Goal: Transaction & Acquisition: Book appointment/travel/reservation

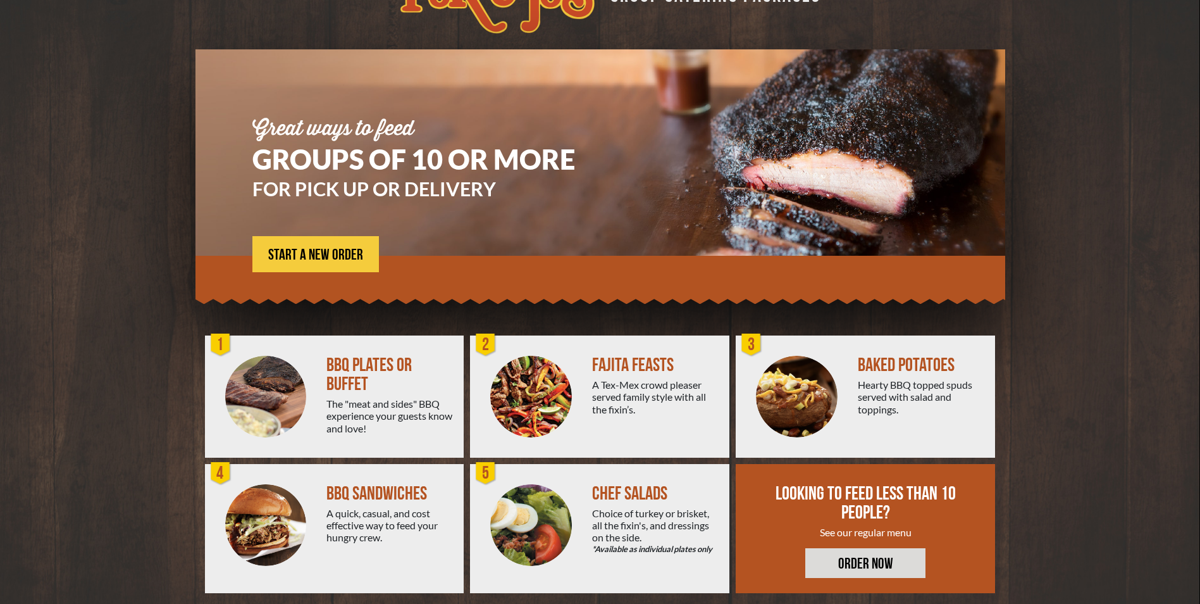
scroll to position [63, 0]
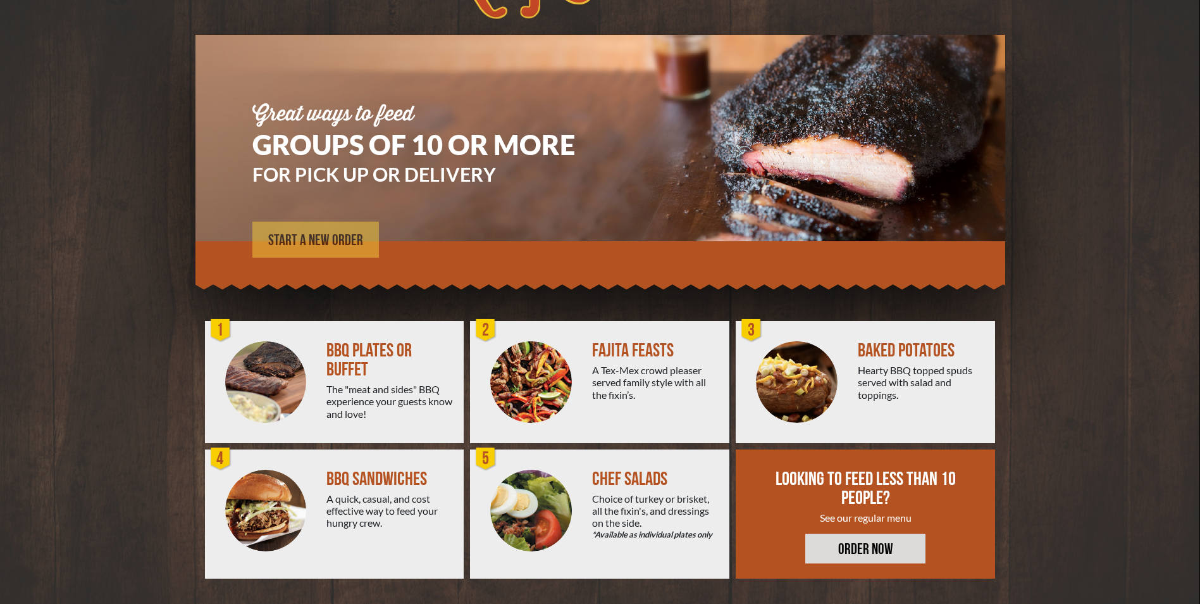
click at [305, 243] on span "START A NEW ORDER" at bounding box center [315, 240] width 95 height 15
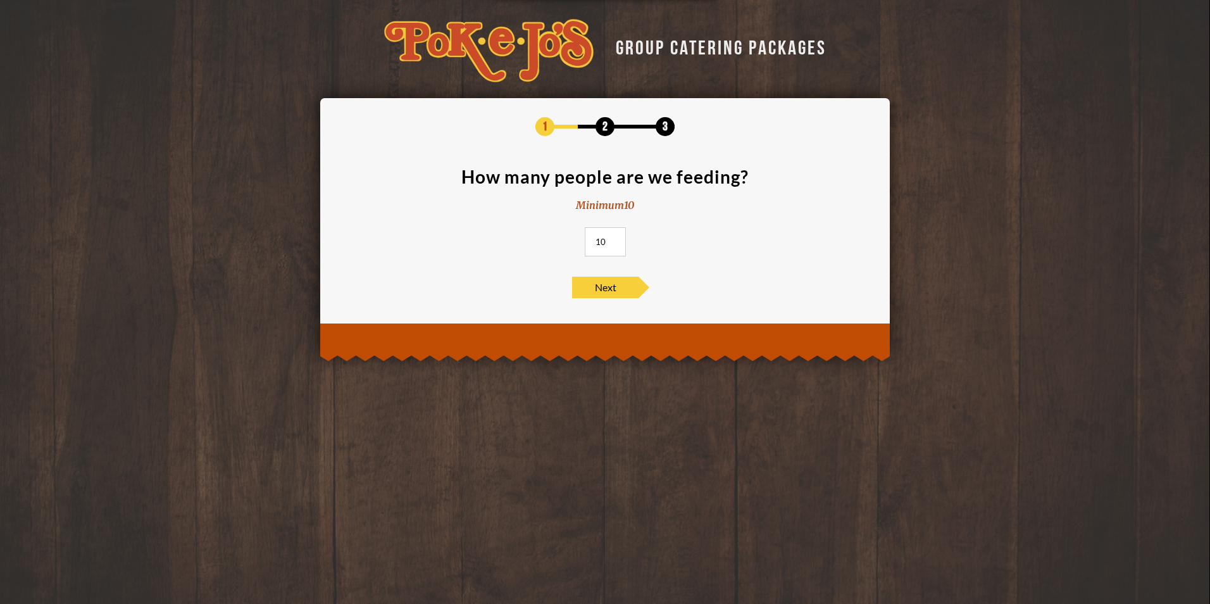
click at [616, 250] on input "10" at bounding box center [605, 241] width 41 height 29
type input "1"
type input "20"
click at [616, 287] on span "Next" at bounding box center [605, 288] width 66 height 22
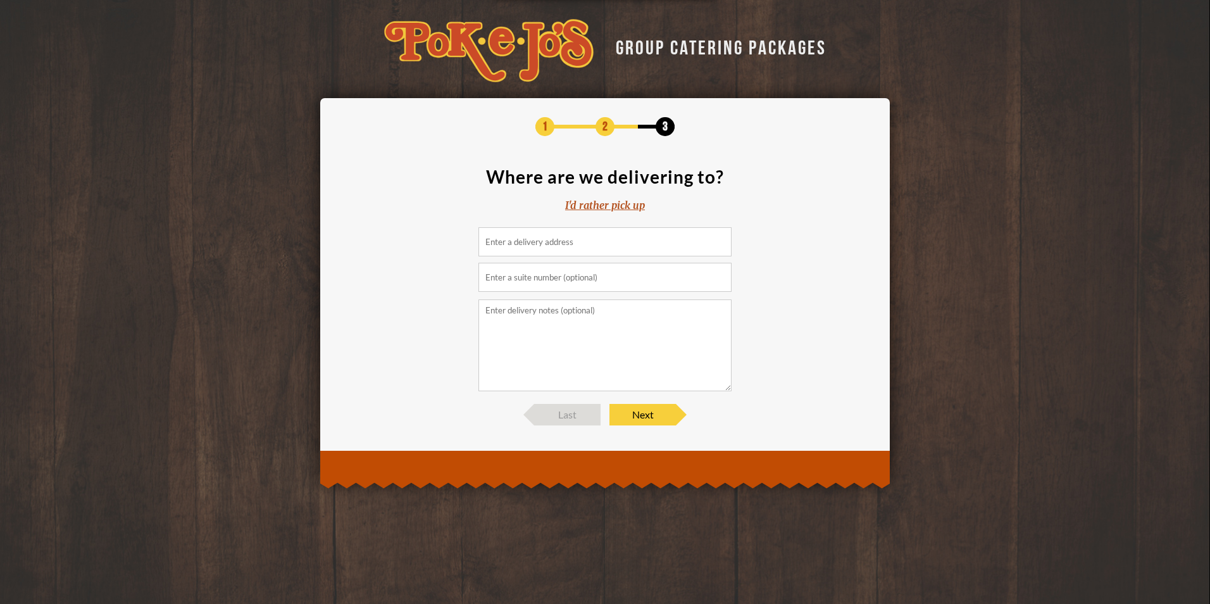
click at [607, 205] on div "I'd rather pick up" at bounding box center [605, 205] width 80 height 15
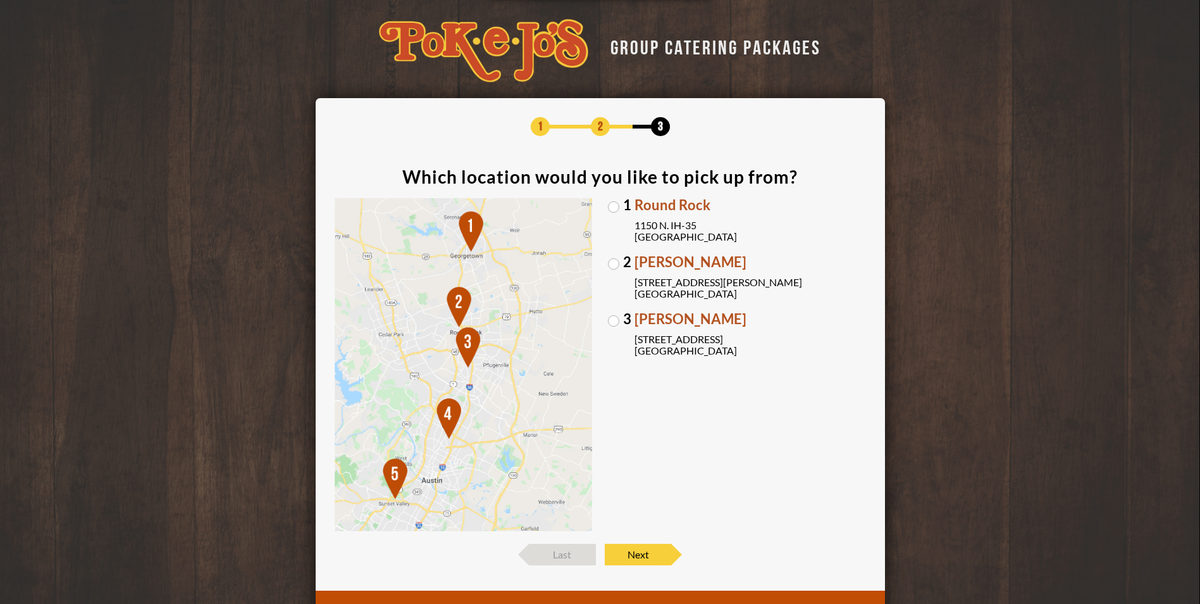
click at [660, 200] on span "Round Rock" at bounding box center [751, 205] width 232 height 14
click at [0, 0] on input "1 Round Rock 1150 N. IH-35 Round Rock, TX 78761" at bounding box center [0, 0] width 0 height 0
click at [659, 203] on span "Round Rock" at bounding box center [751, 205] width 232 height 14
click at [0, 0] on input "1 Round Rock 1150 N. IH-35 Round Rock, TX 78761" at bounding box center [0, 0] width 0 height 0
click at [643, 553] on span "Next" at bounding box center [638, 555] width 66 height 22
